Goal: Check status: Check status

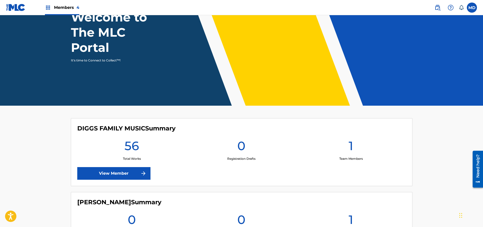
scroll to position [76, 0]
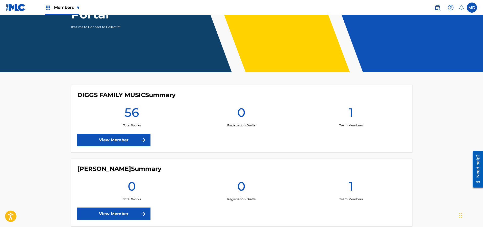
click at [119, 141] on link "View Member" at bounding box center [113, 140] width 73 height 13
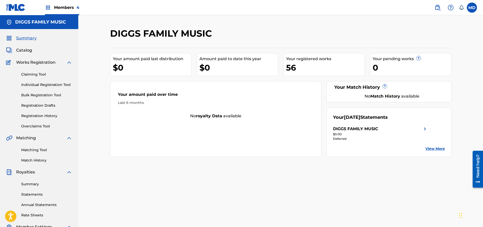
click at [38, 115] on link "Registration History" at bounding box center [46, 115] width 51 height 5
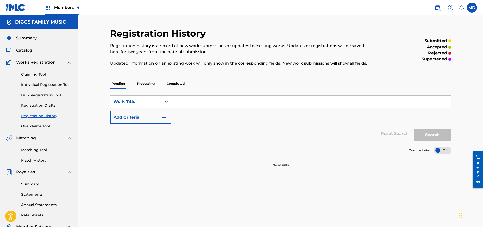
click at [149, 84] on p "Processing" at bounding box center [146, 83] width 20 height 11
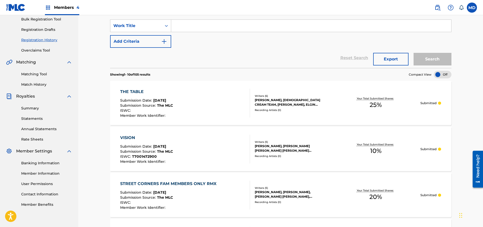
scroll to position [114, 0]
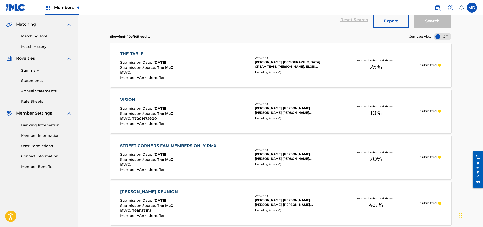
click at [126, 100] on div "VISION" at bounding box center [146, 100] width 53 height 6
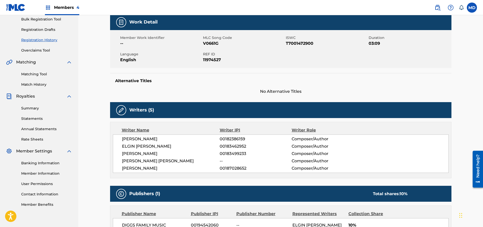
scroll to position [114, 0]
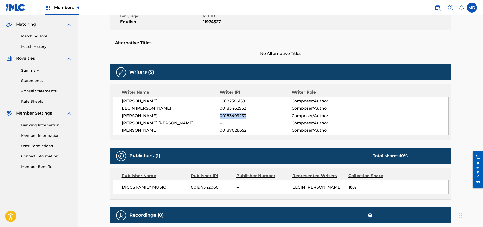
drag, startPoint x: 246, startPoint y: 115, endPoint x: 220, endPoint y: 115, distance: 26.3
click at [220, 115] on span "00183499233" at bounding box center [256, 116] width 72 height 6
copy span "00183499233"
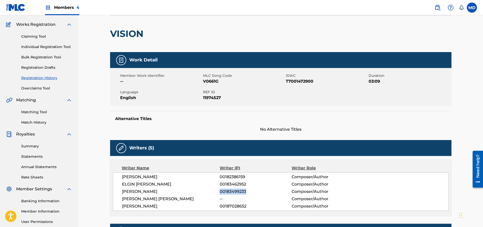
scroll to position [0, 0]
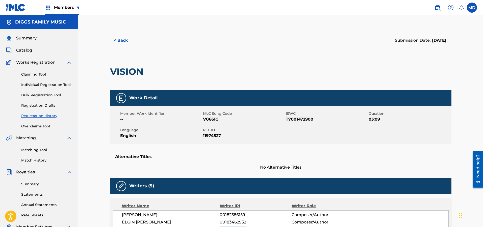
click at [29, 50] on span "Catalog" at bounding box center [24, 50] width 16 height 6
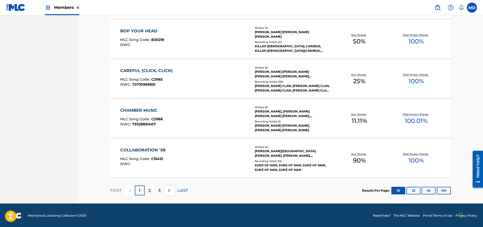
scroll to position [351, 0]
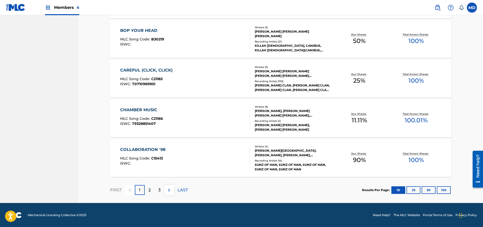
click at [152, 189] on div "2" at bounding box center [150, 190] width 10 height 10
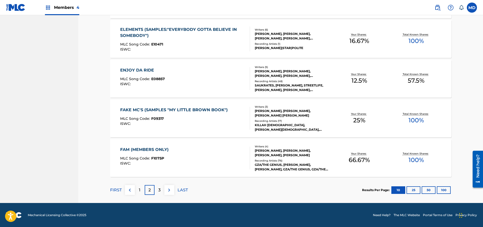
click at [159, 188] on p "3" at bounding box center [159, 190] width 2 height 6
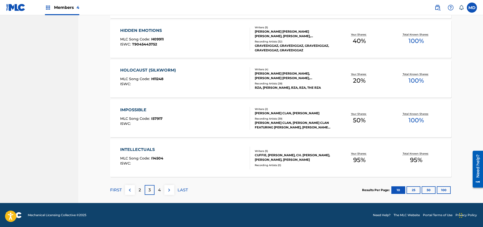
click at [160, 189] on p "4" at bounding box center [159, 190] width 3 height 6
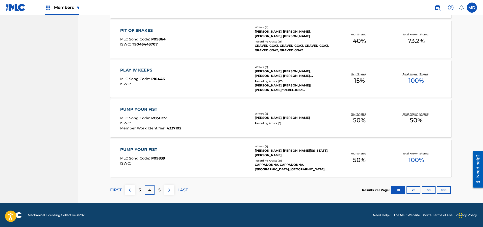
click at [159, 188] on p "5" at bounding box center [159, 190] width 2 height 6
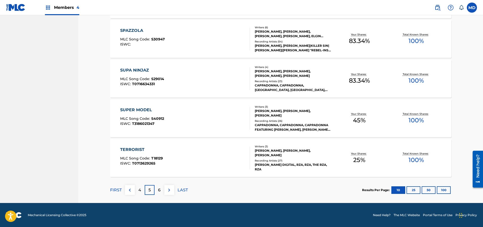
click at [161, 188] on div "6" at bounding box center [160, 190] width 10 height 10
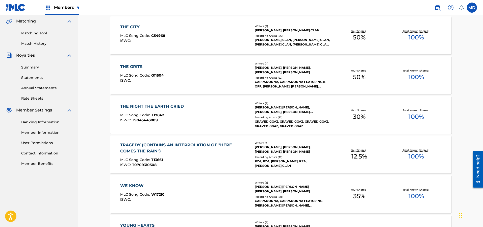
scroll to position [79, 0]
